Goal: Navigation & Orientation: Find specific page/section

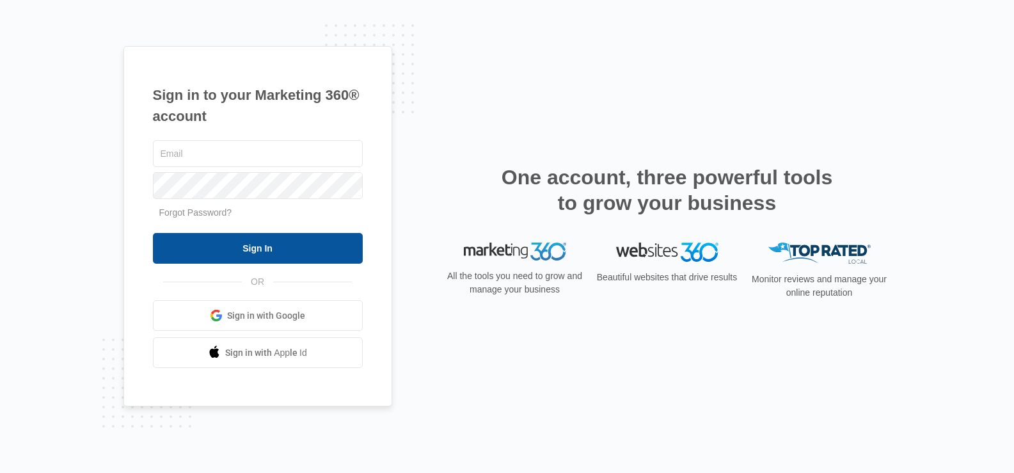
type input "joel.green@madwire.com"
click at [289, 235] on input "Sign In" at bounding box center [258, 248] width 210 height 31
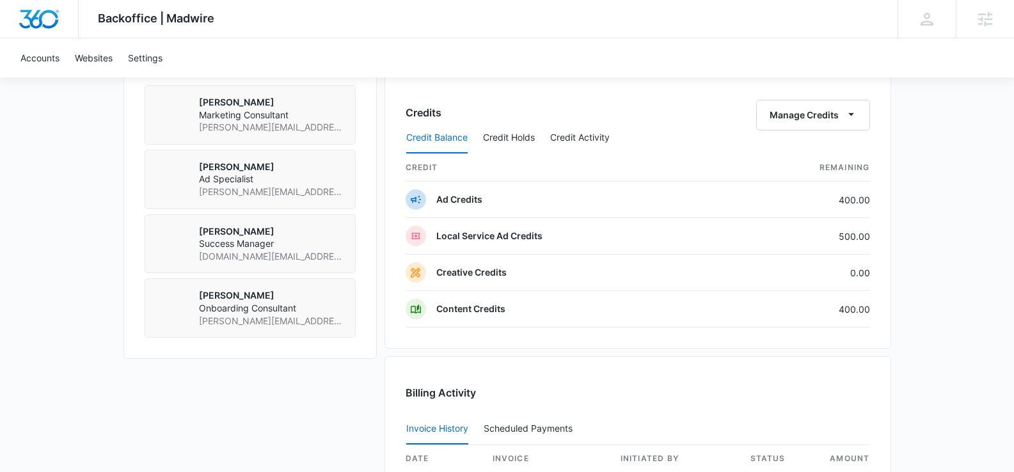
scroll to position [984, 0]
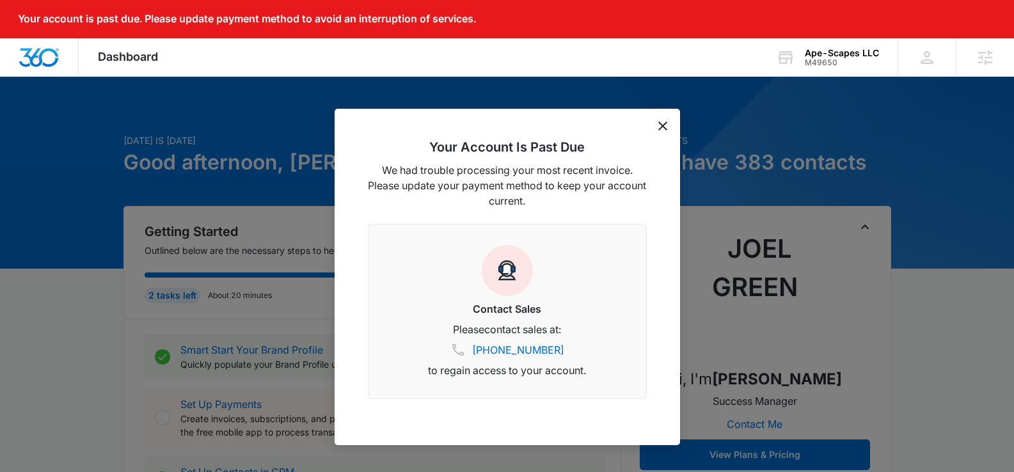
click at [664, 124] on icon "dismiss this dialog" at bounding box center [663, 126] width 9 height 9
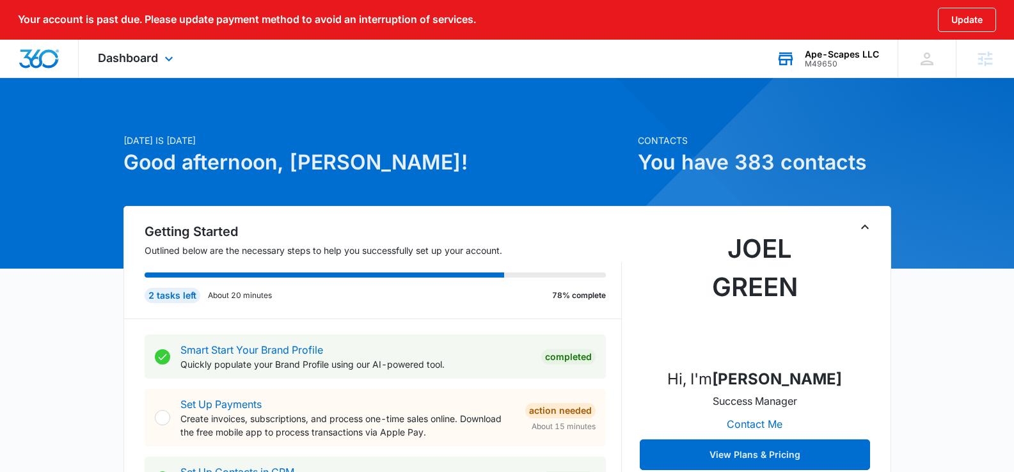
click at [851, 55] on div "Ape-Scapes LLC" at bounding box center [842, 54] width 74 height 10
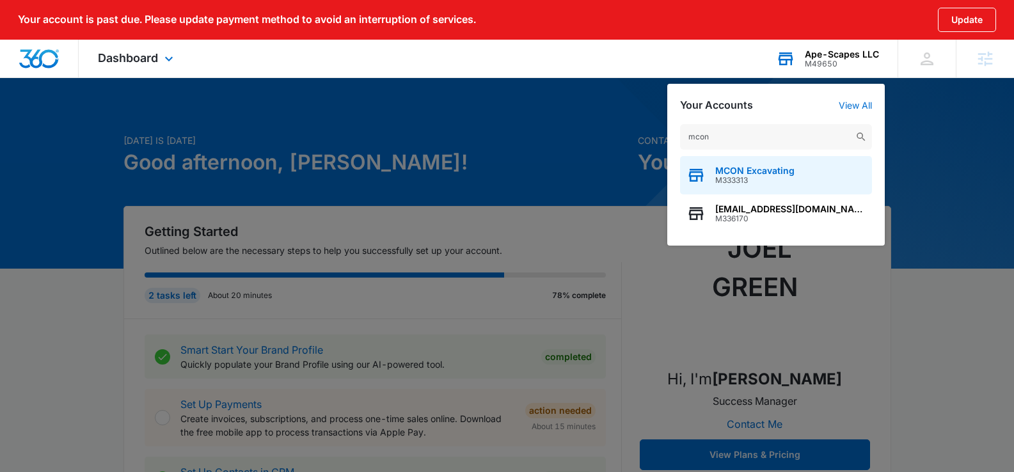
type input "mcon"
click at [761, 179] on span "M333313" at bounding box center [755, 180] width 79 height 9
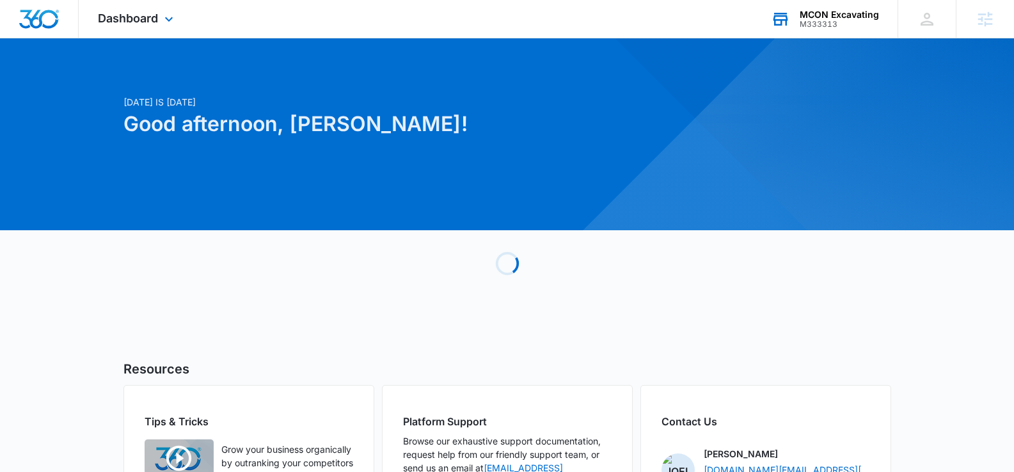
click at [182, 24] on div "Dashboard Apps Reputation Websites Forms CRM Email Social Payments POS Content …" at bounding box center [137, 19] width 117 height 38
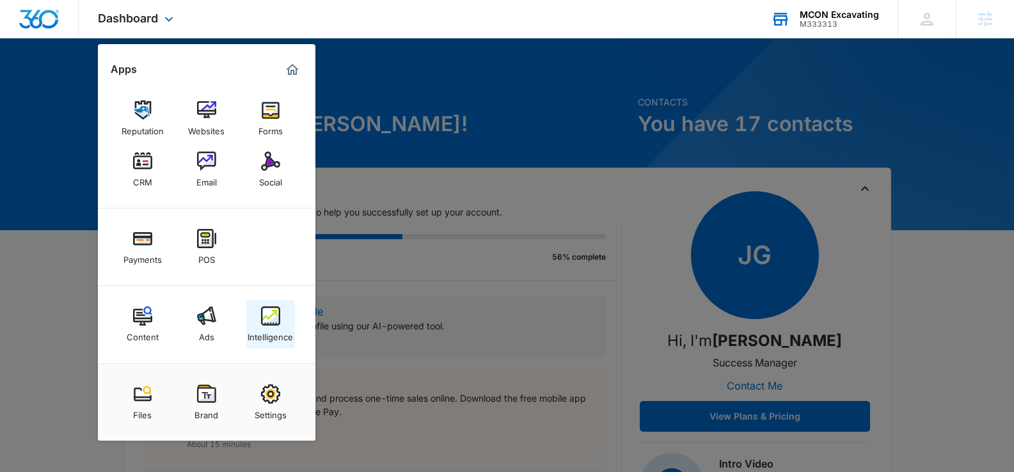
click at [275, 323] on img at bounding box center [270, 316] width 19 height 19
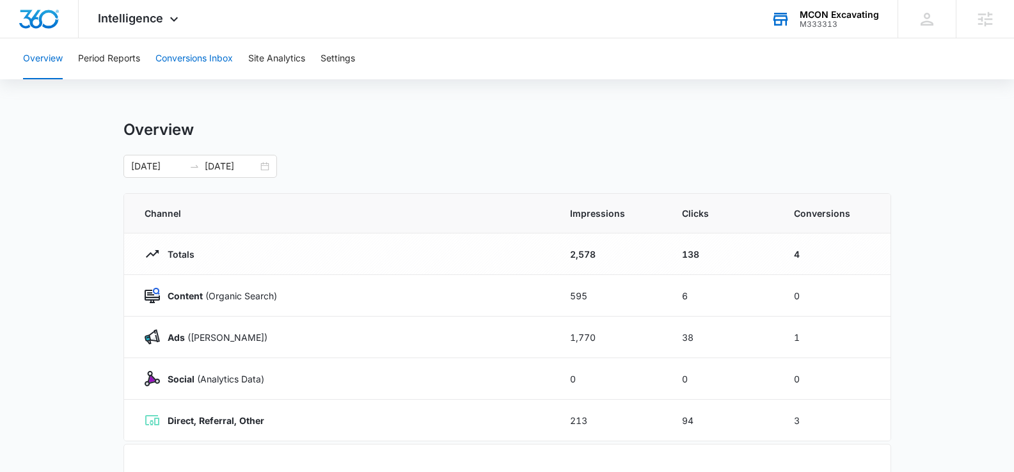
click at [191, 61] on button "Conversions Inbox" at bounding box center [194, 58] width 77 height 41
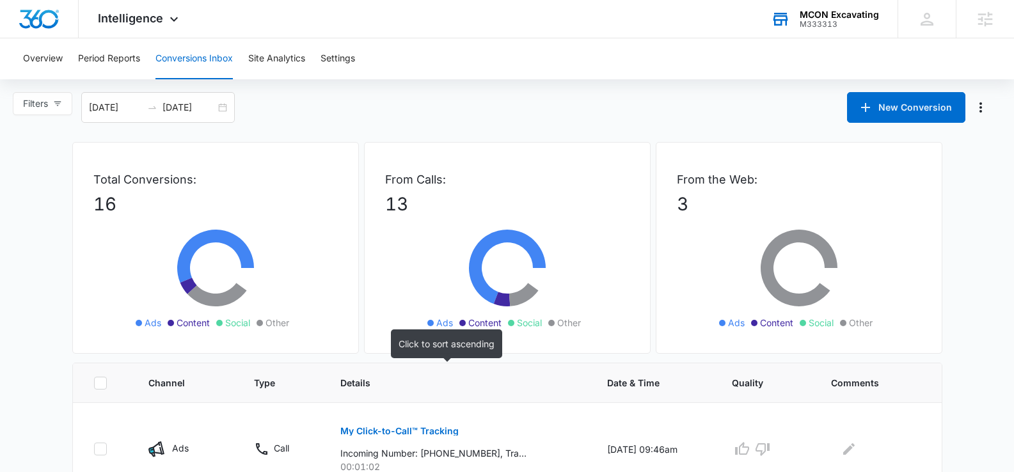
scroll to position [130, 0]
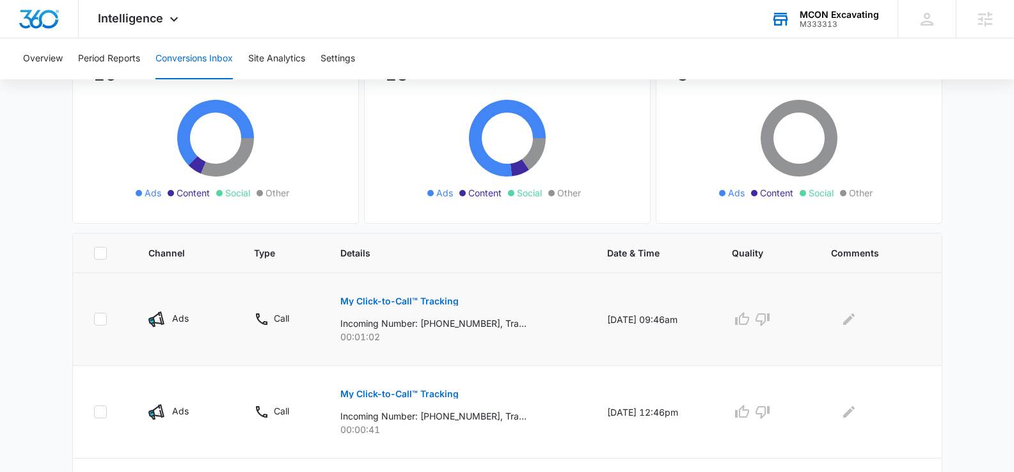
click at [381, 305] on p "My Click-to-Call™ Tracking" at bounding box center [399, 301] width 118 height 9
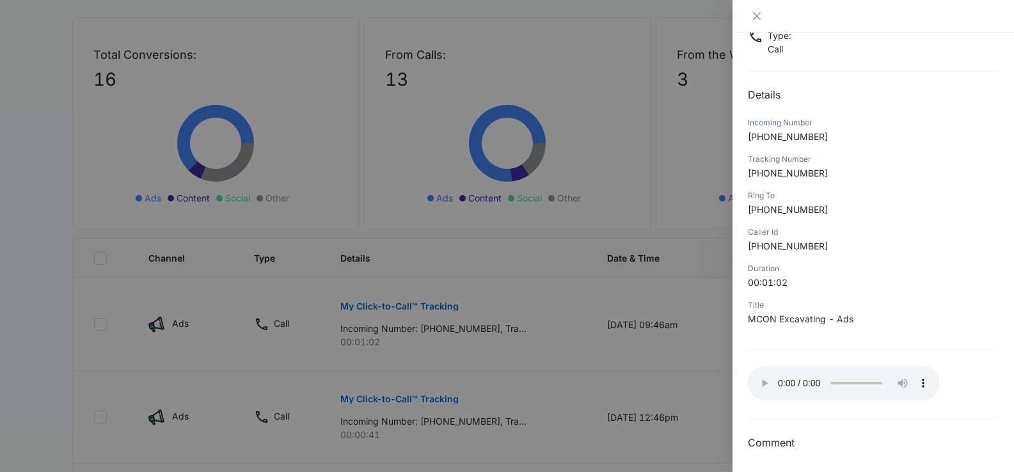
scroll to position [124, 0]
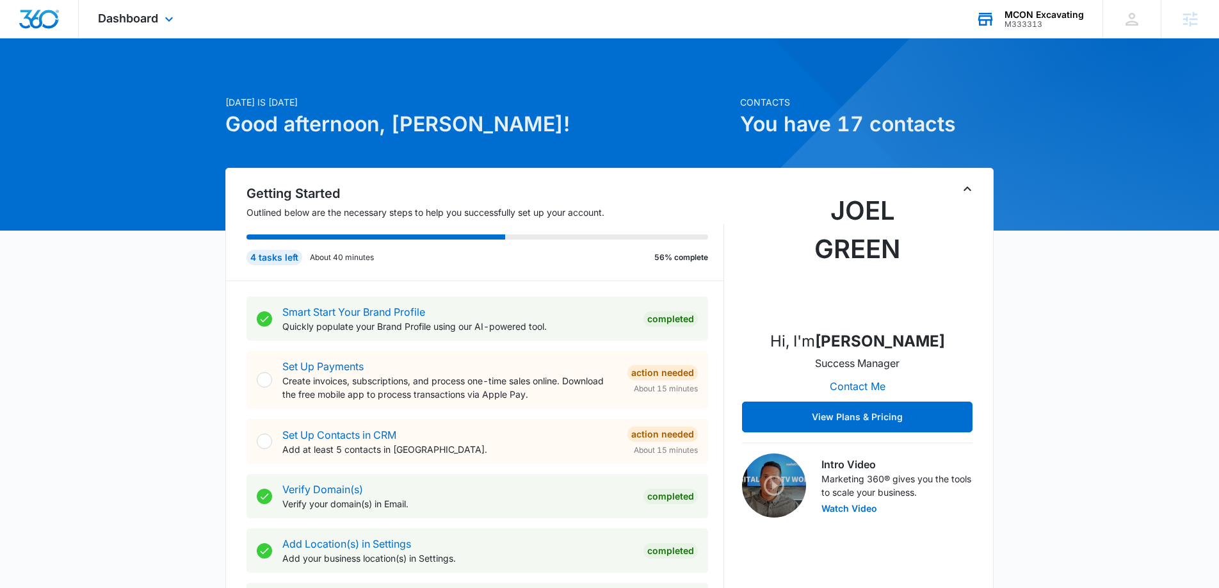
click at [1019, 19] on div "MCON Excavating M333313" at bounding box center [1043, 19] width 79 height 19
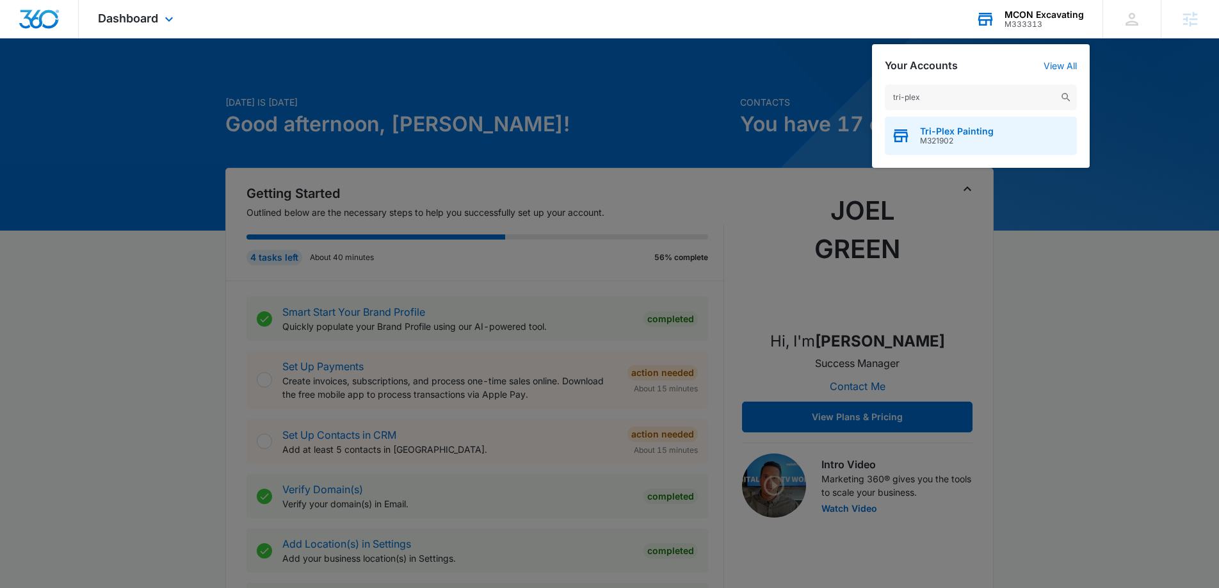
type input "tri-plex"
click at [927, 135] on span "Tri-Plex Painting" at bounding box center [957, 131] width 74 height 10
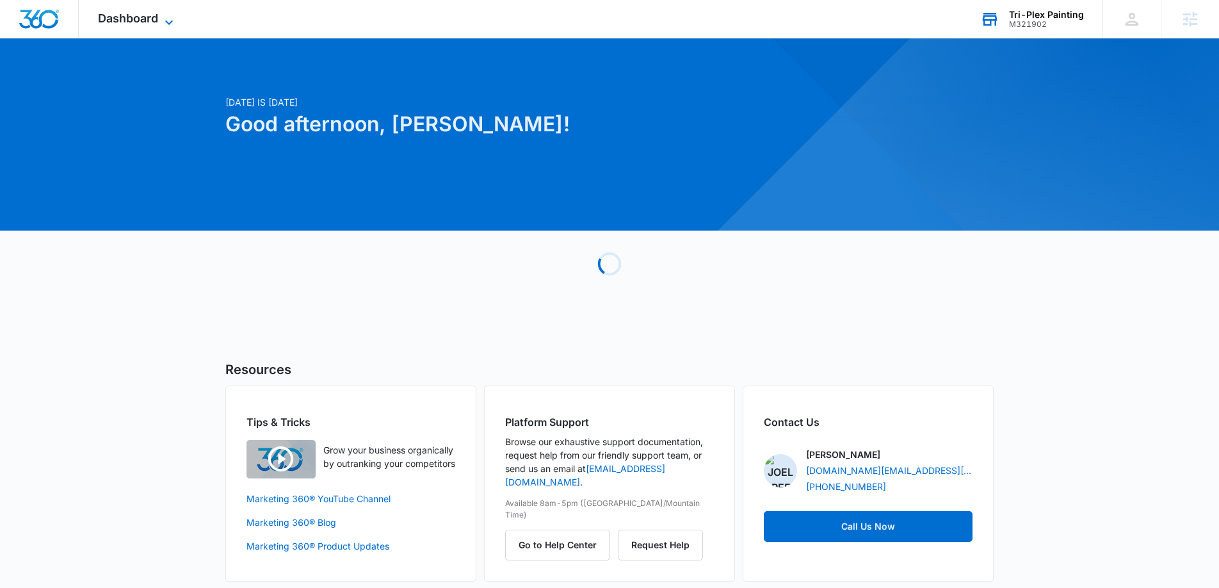
click at [168, 24] on icon at bounding box center [168, 22] width 15 height 15
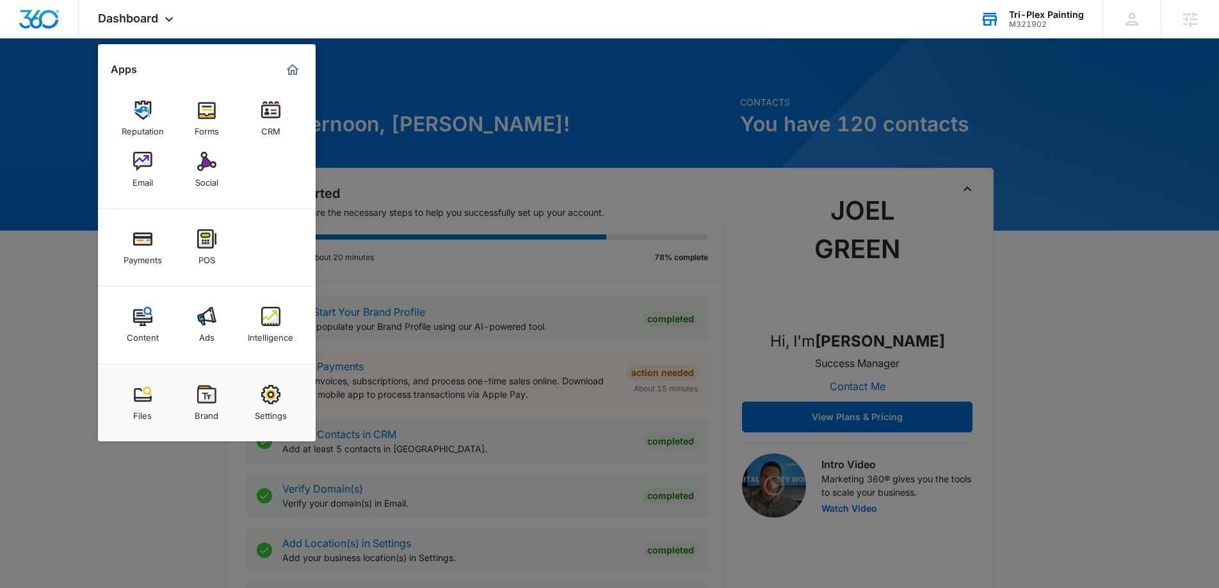
click at [202, 401] on img at bounding box center [206, 394] width 19 height 19
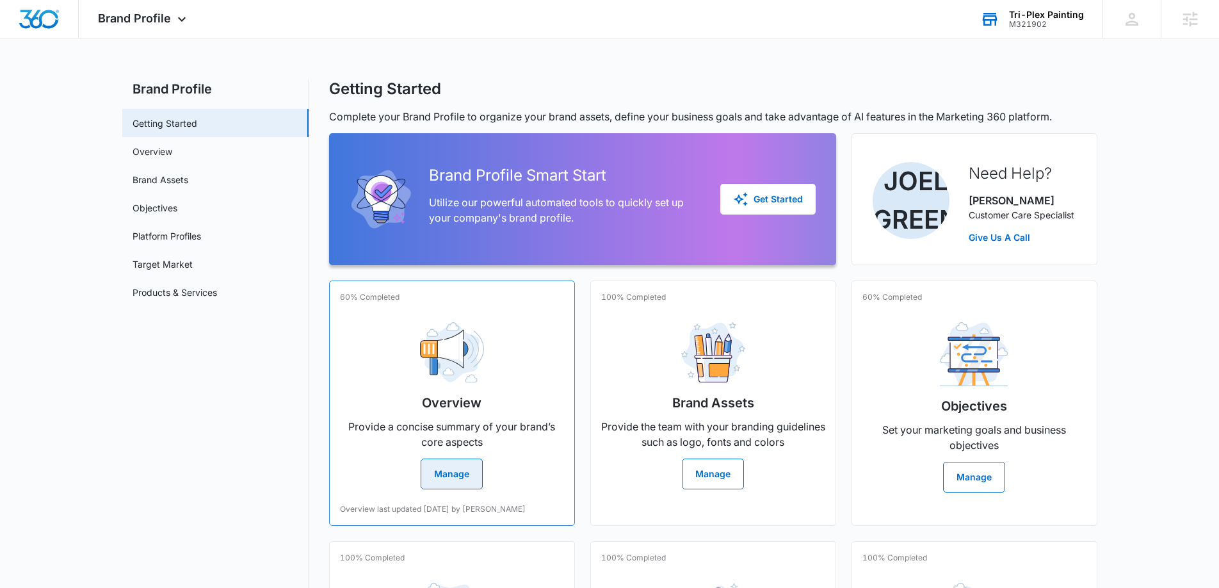
click at [465, 481] on button "Manage" at bounding box center [451, 473] width 62 height 31
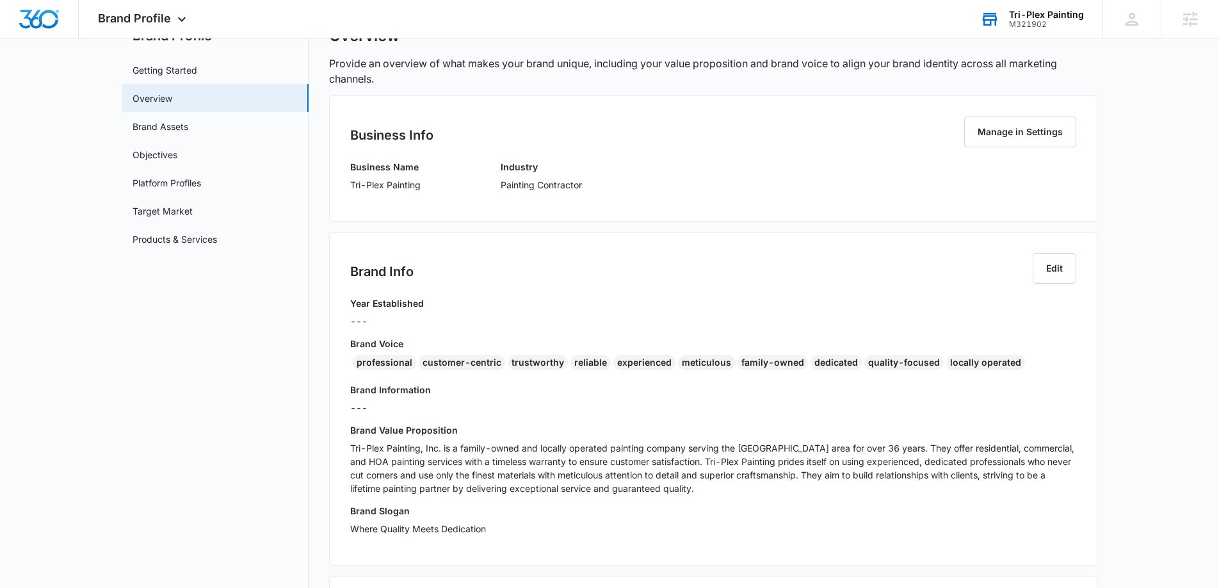
scroll to position [48, 0]
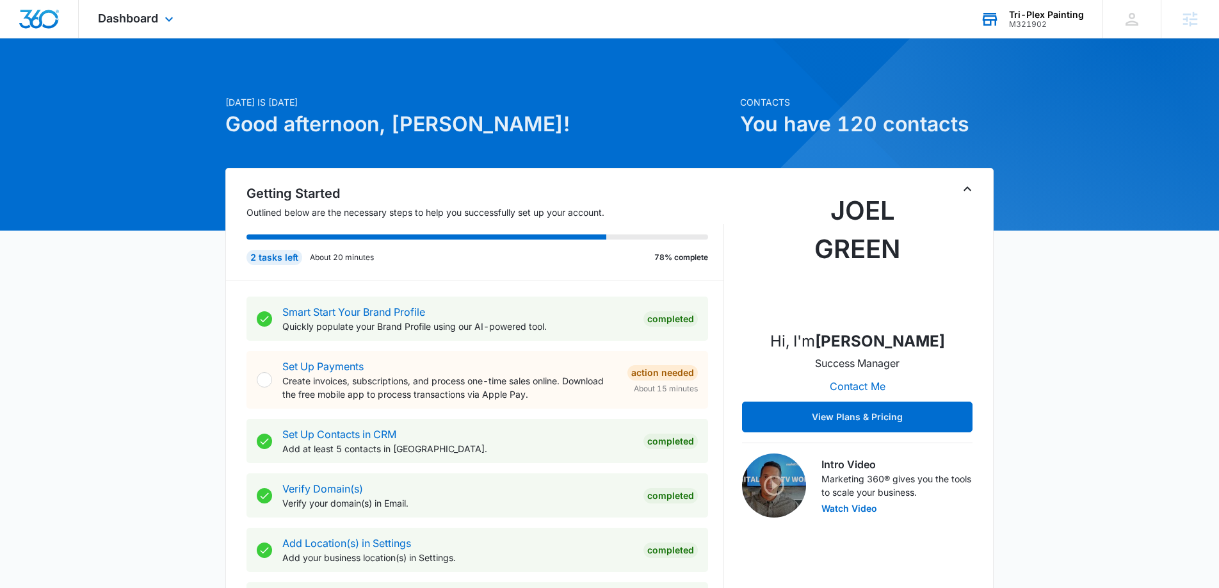
click at [1046, 21] on div "M321902" at bounding box center [1046, 24] width 75 height 9
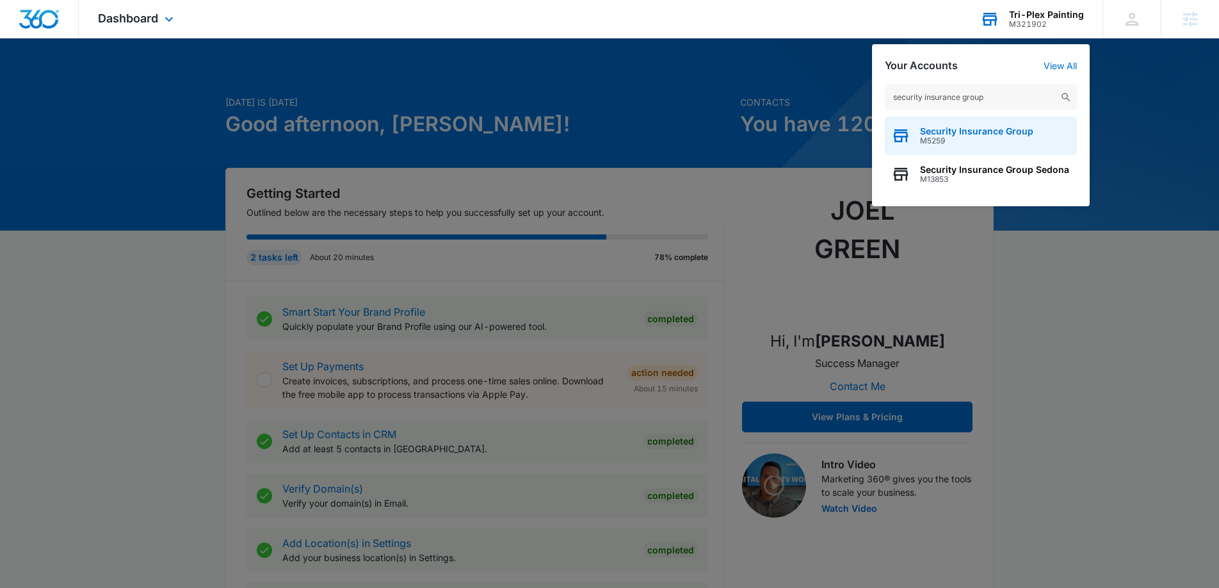
type input "security insurance group"
click at [955, 126] on span "Security Insurance Group" at bounding box center [976, 131] width 113 height 10
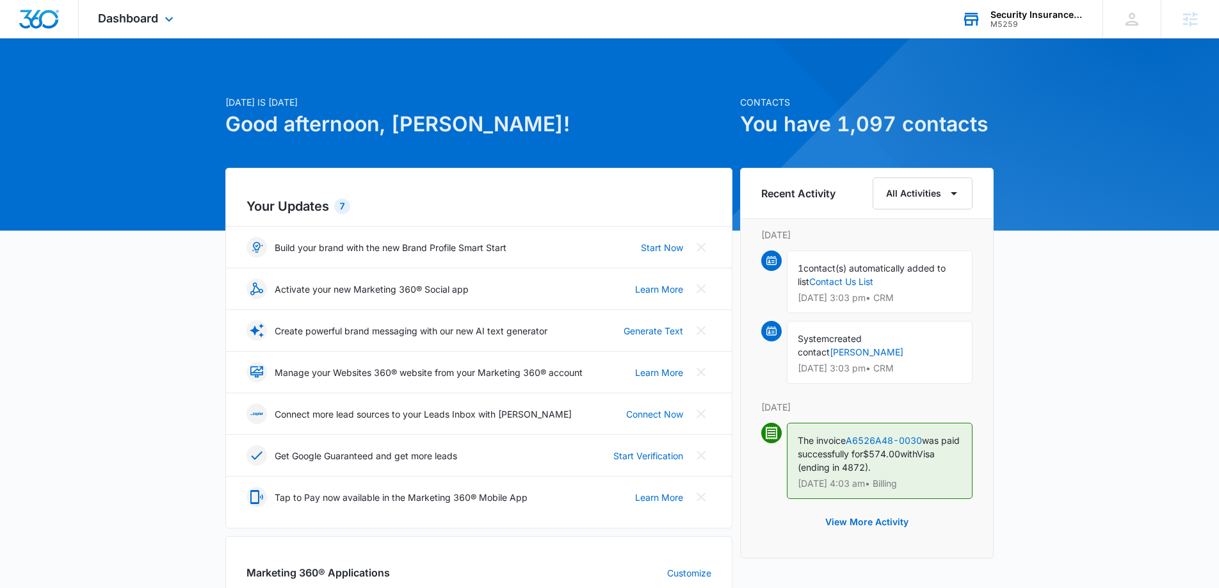
click at [139, 1] on div "Dashboard Apps Reputation Websites Forms CRM Email Social Shop Payments POS Con…" at bounding box center [137, 19] width 117 height 38
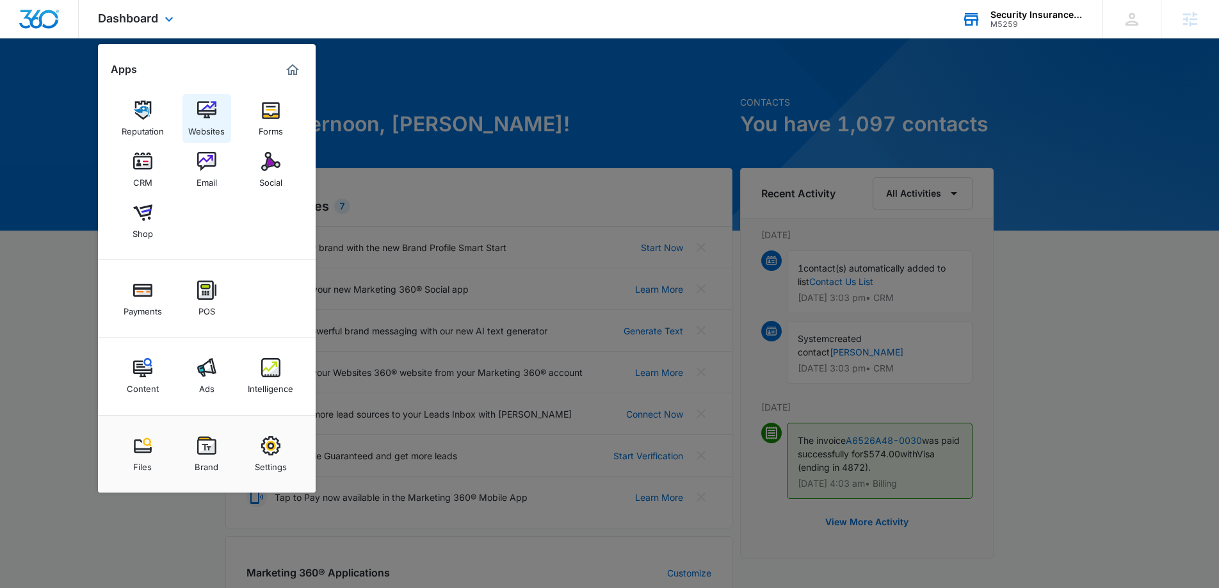
click at [203, 107] on img at bounding box center [206, 109] width 19 height 19
